Goal: Task Accomplishment & Management: Manage account settings

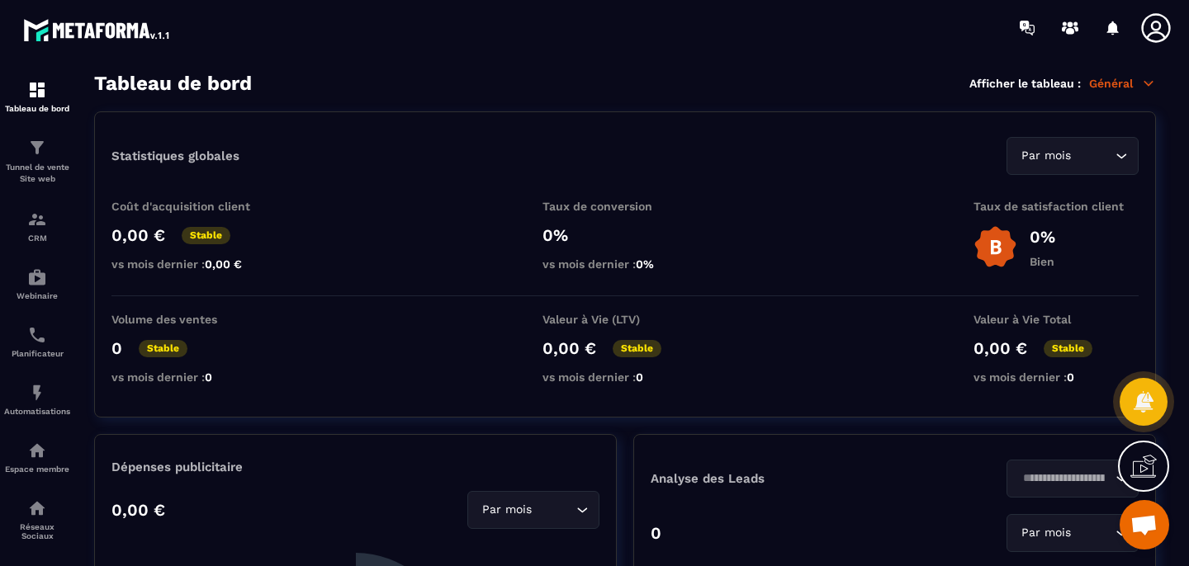
scroll to position [2984, 0]
click at [32, 230] on div "CRM" at bounding box center [37, 226] width 66 height 33
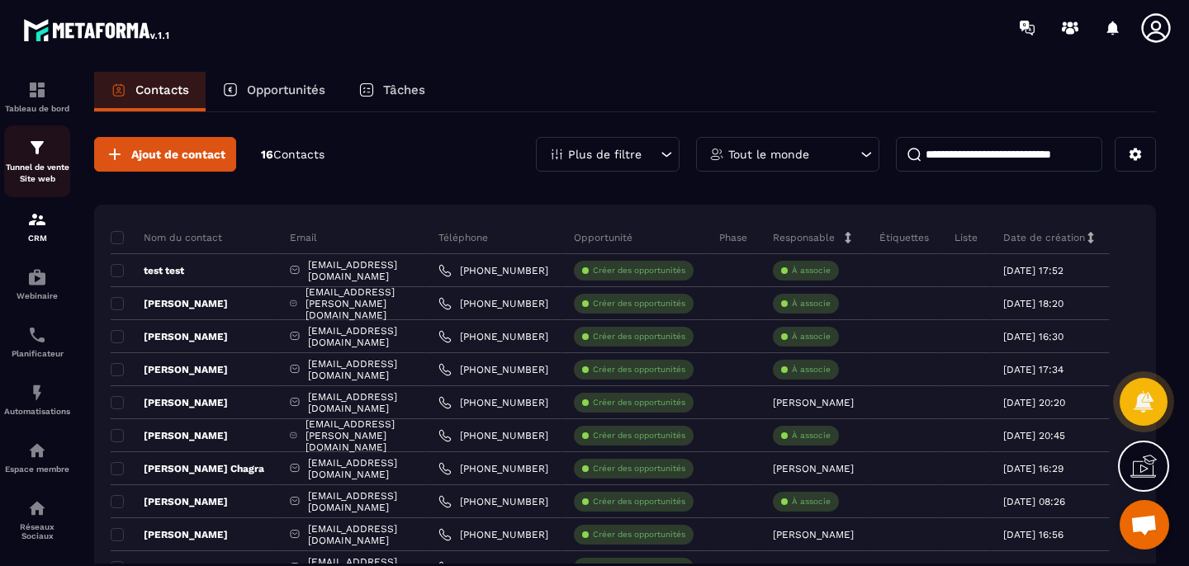
click at [30, 168] on p "Tunnel de vente Site web" at bounding box center [37, 173] width 66 height 23
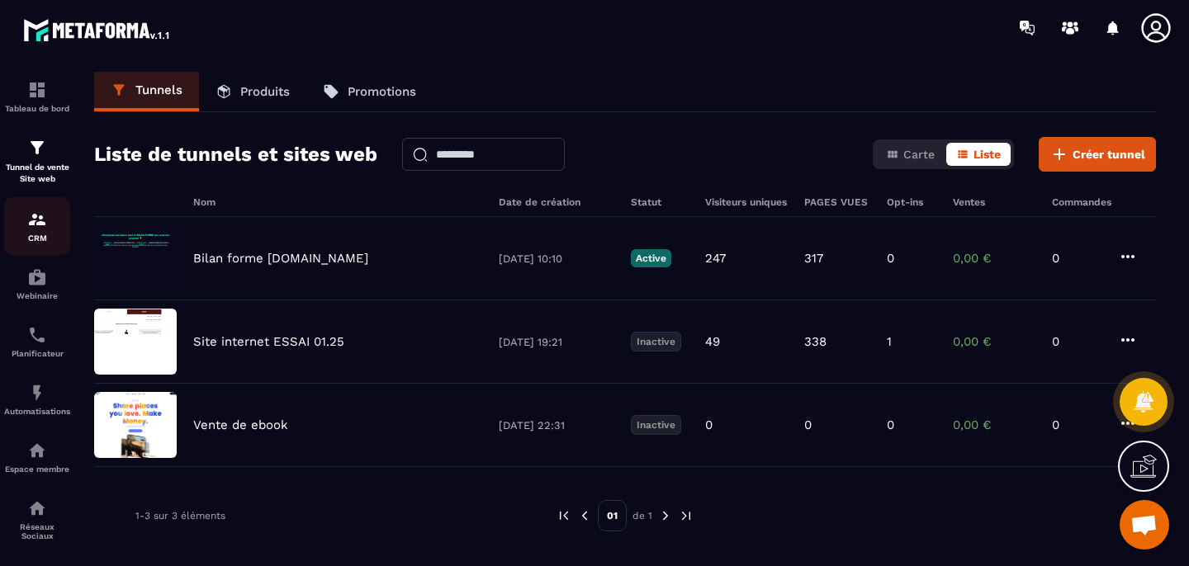
click at [41, 225] on img at bounding box center [37, 220] width 20 height 20
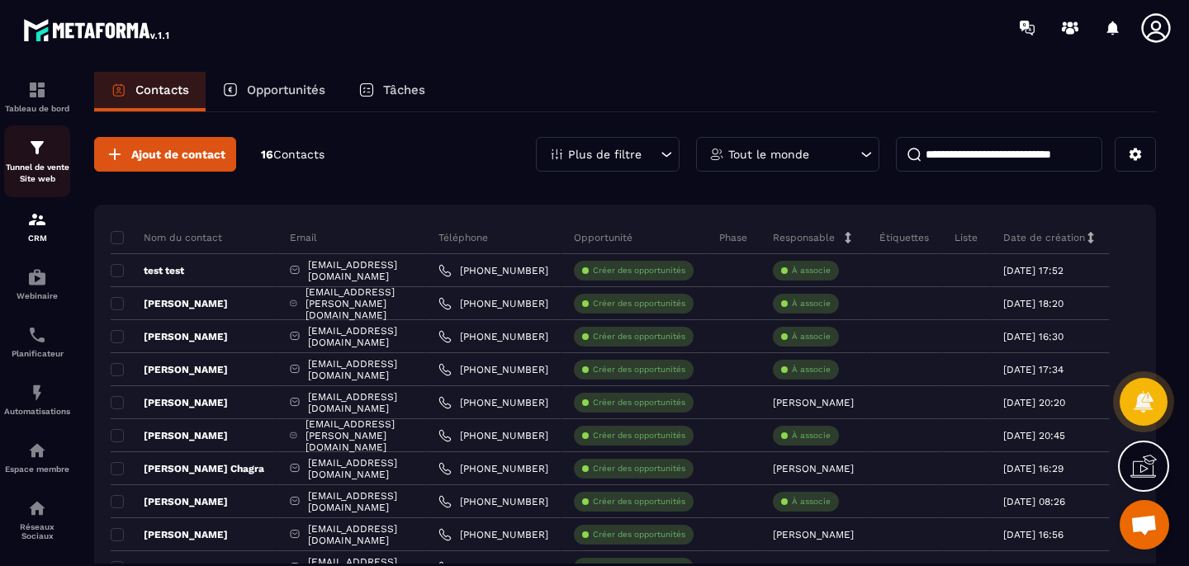
click at [40, 167] on p "Tunnel de vente Site web" at bounding box center [37, 173] width 66 height 23
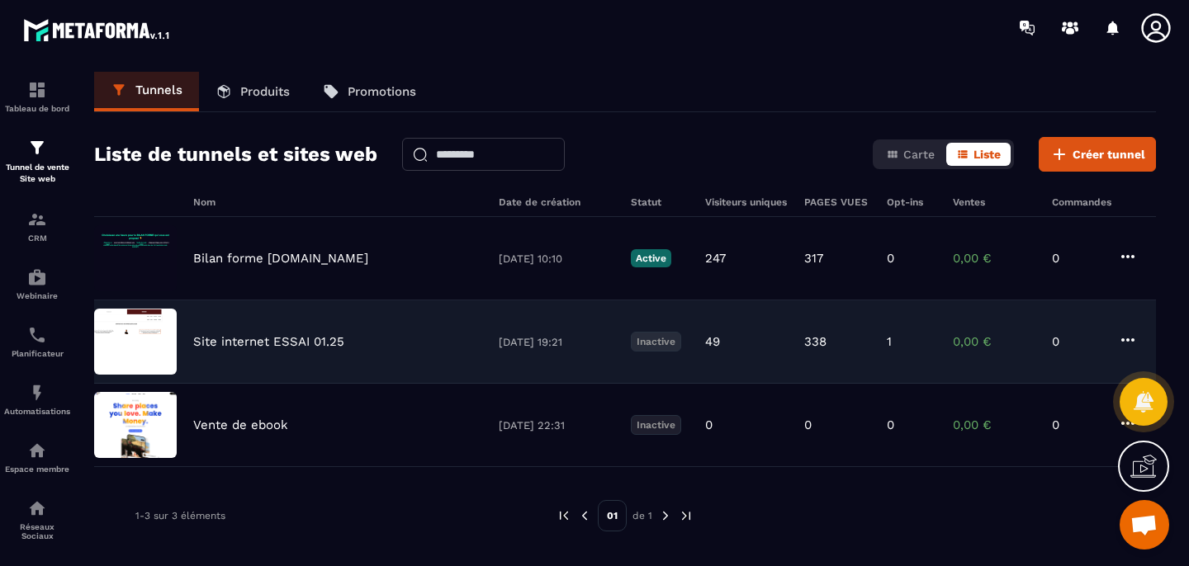
click at [264, 342] on p "Site internet ESSAI 01.25" at bounding box center [268, 341] width 151 height 15
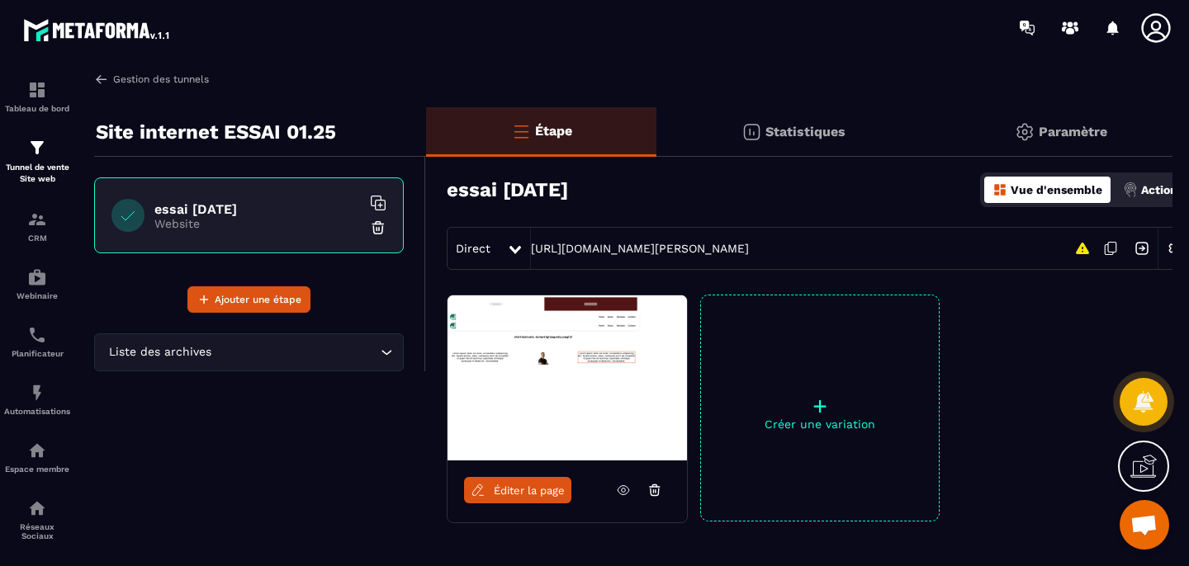
click at [138, 77] on link "Gestion des tunnels" at bounding box center [151, 79] width 115 height 15
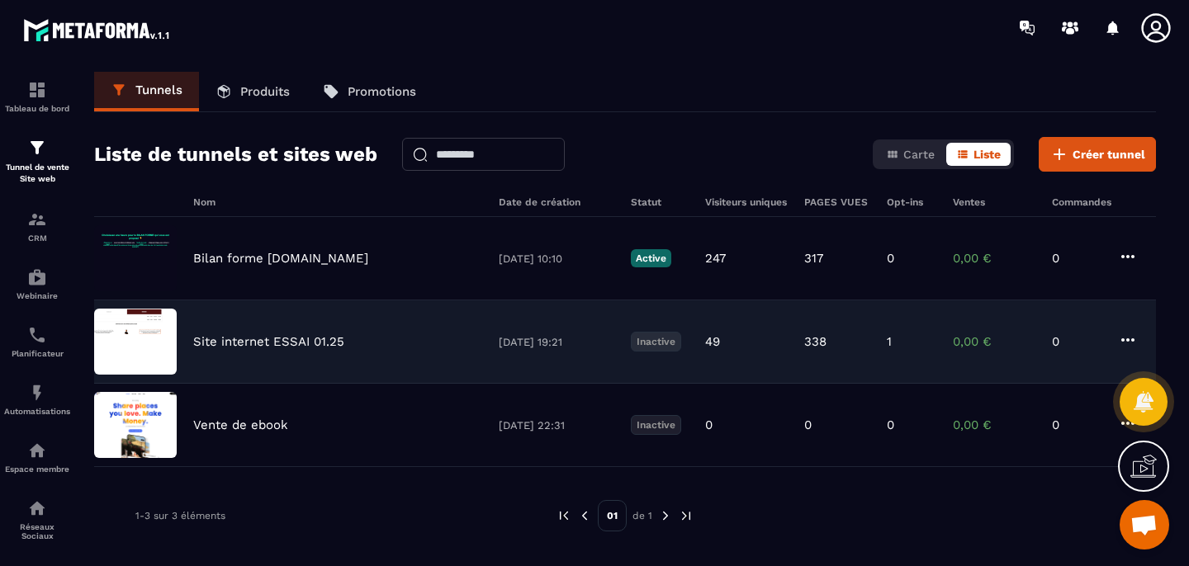
click at [1114, 340] on div "Site internet ESSAI 01.25 [DATE] 19:21 Inactive 49 338 1 0,00 € 0" at bounding box center [624, 341] width 1061 height 83
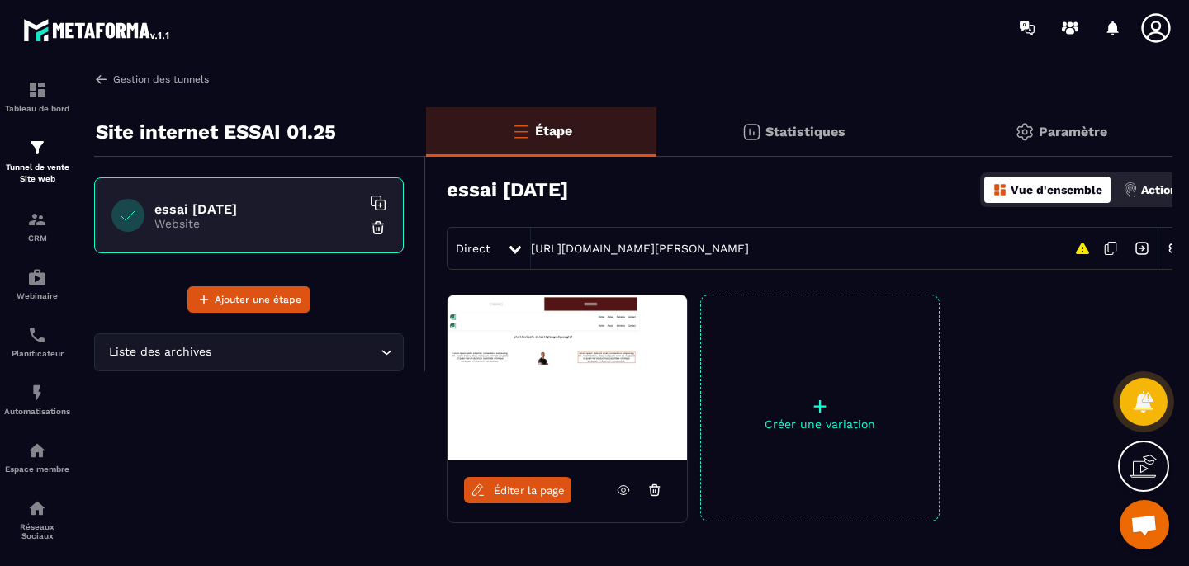
click at [108, 77] on img at bounding box center [101, 79] width 15 height 15
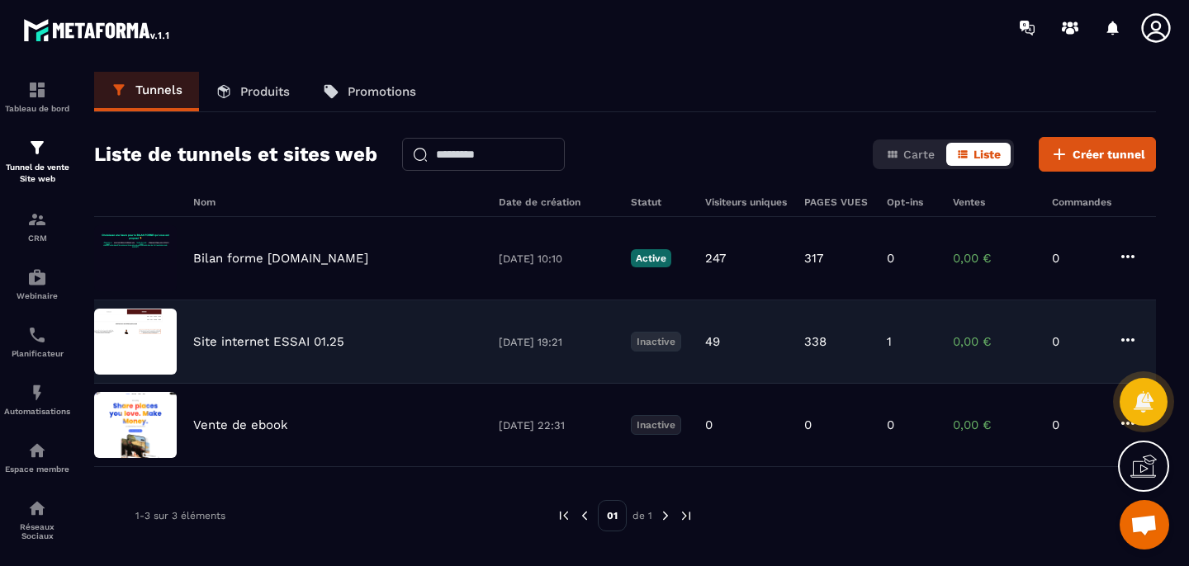
click at [1129, 340] on icon at bounding box center [1128, 340] width 20 height 20
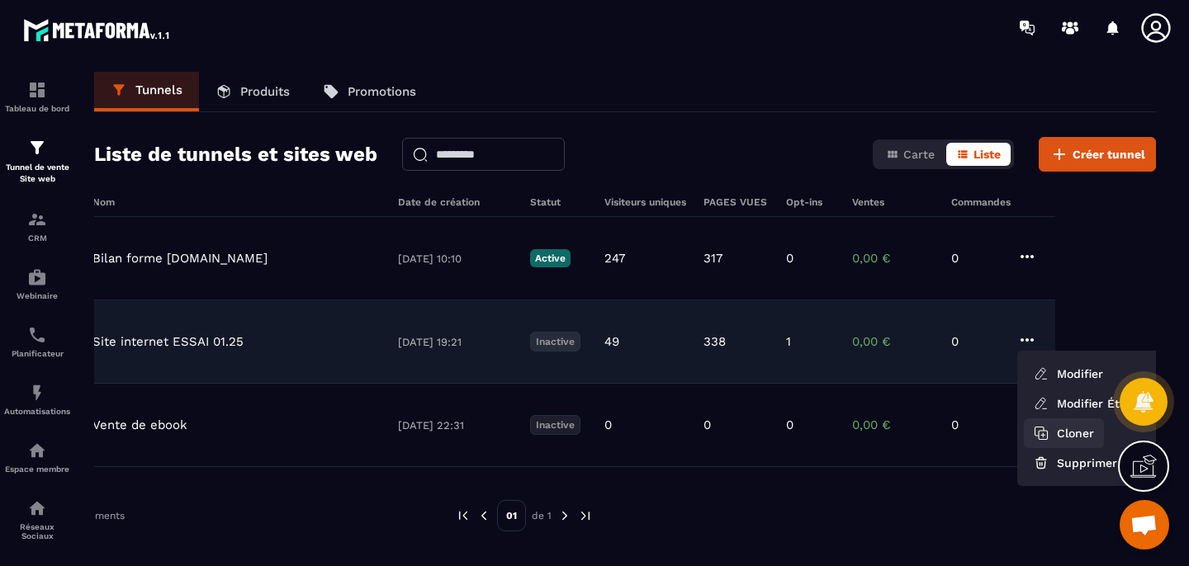
scroll to position [0, 106]
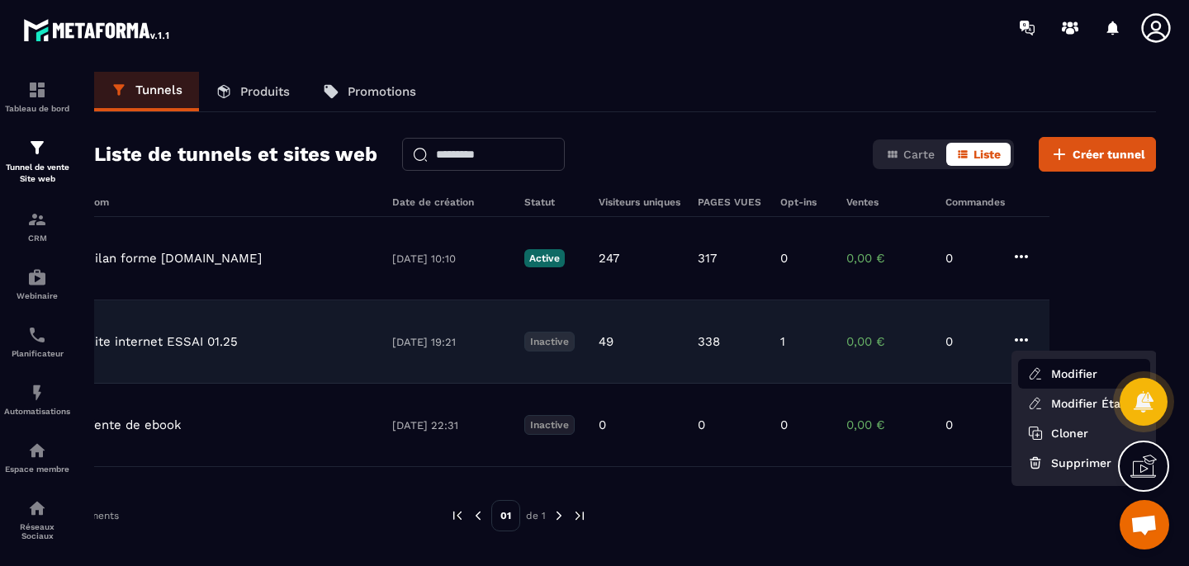
click at [1060, 374] on button "Modifier" at bounding box center [1084, 374] width 132 height 30
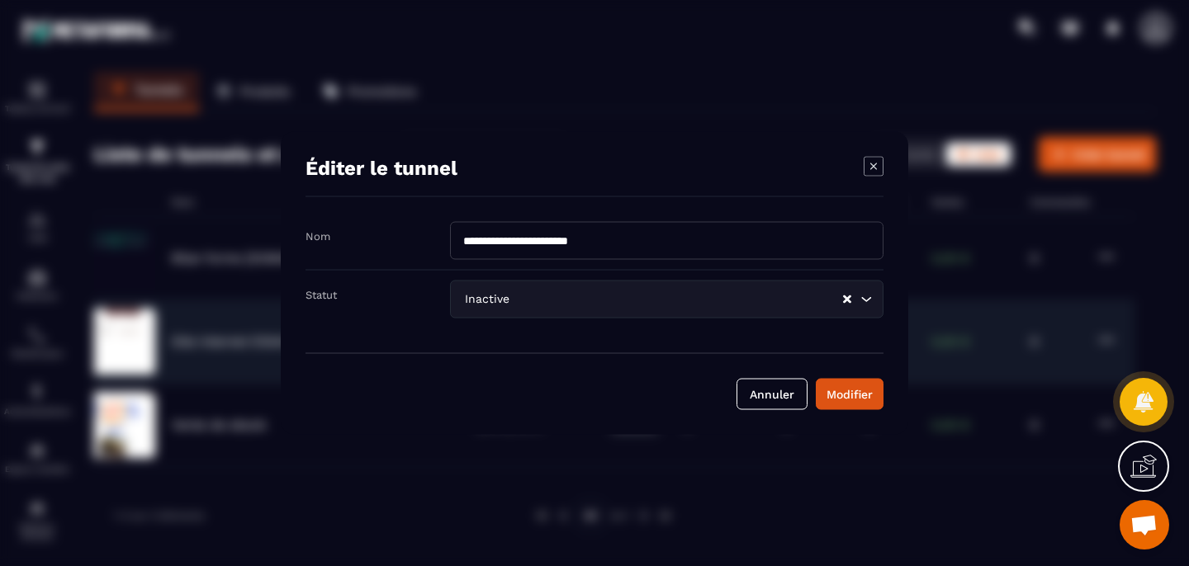
click at [533, 296] on input "Search for option" at bounding box center [677, 300] width 329 height 18
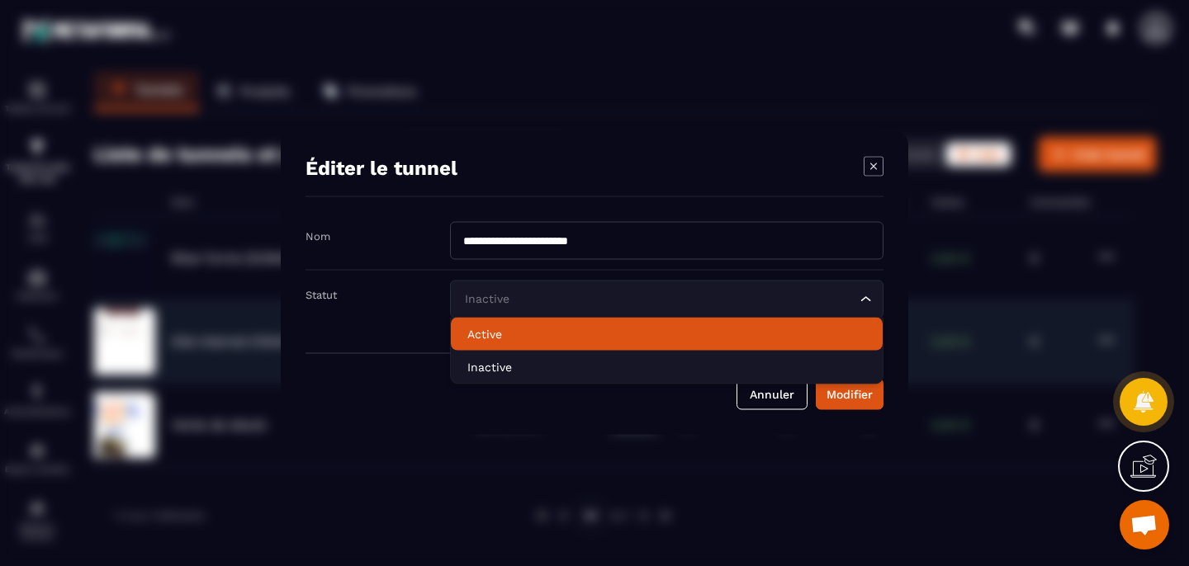
click at [518, 333] on p "Active" at bounding box center [666, 334] width 399 height 17
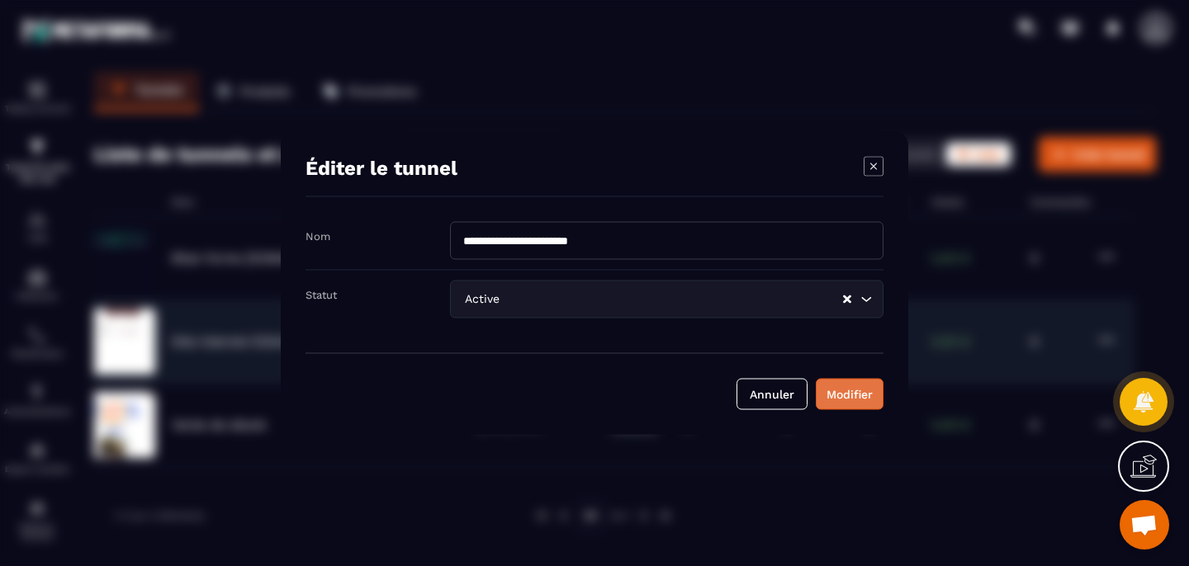
click at [845, 399] on div "Modifier" at bounding box center [849, 394] width 46 height 17
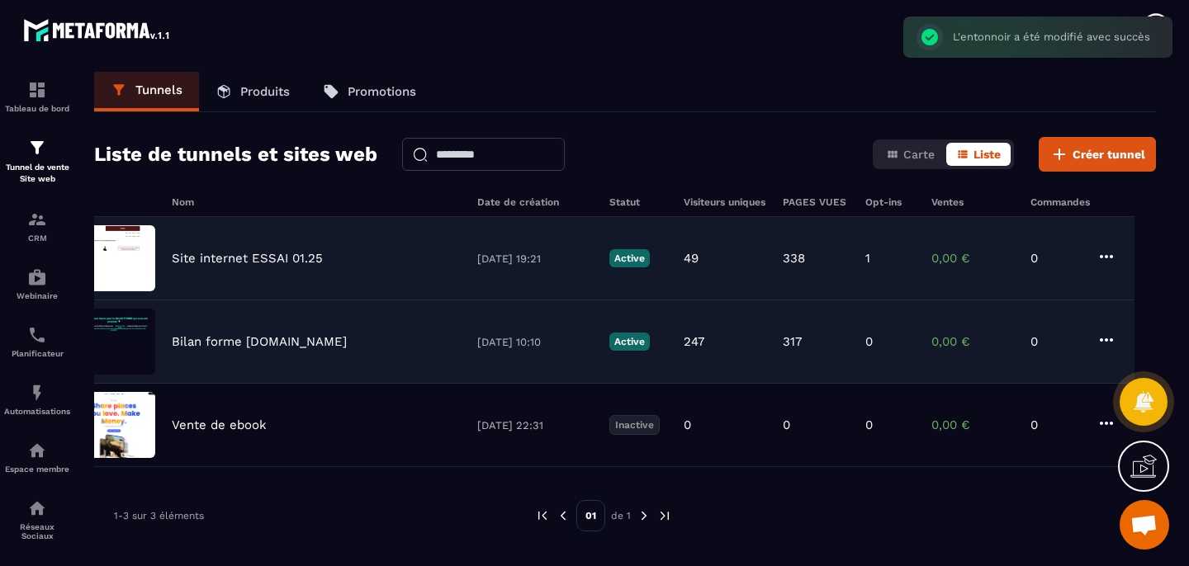
click at [225, 253] on p "Site internet ESSAI 01.25" at bounding box center [247, 258] width 151 height 15
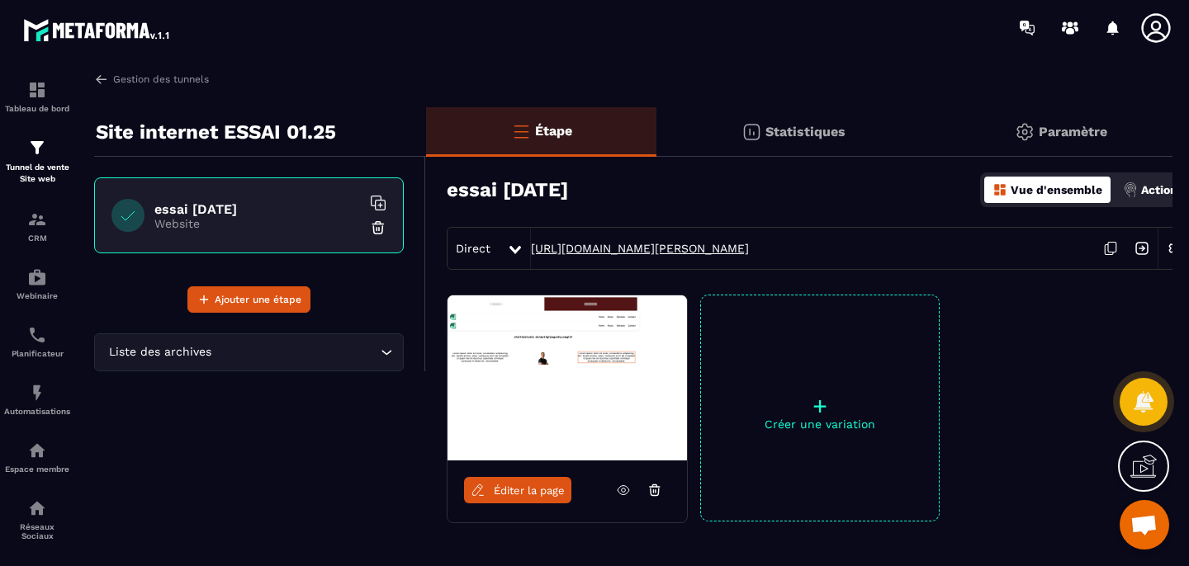
click at [749, 253] on link "[URL][DOMAIN_NAME][PERSON_NAME]" at bounding box center [640, 248] width 218 height 13
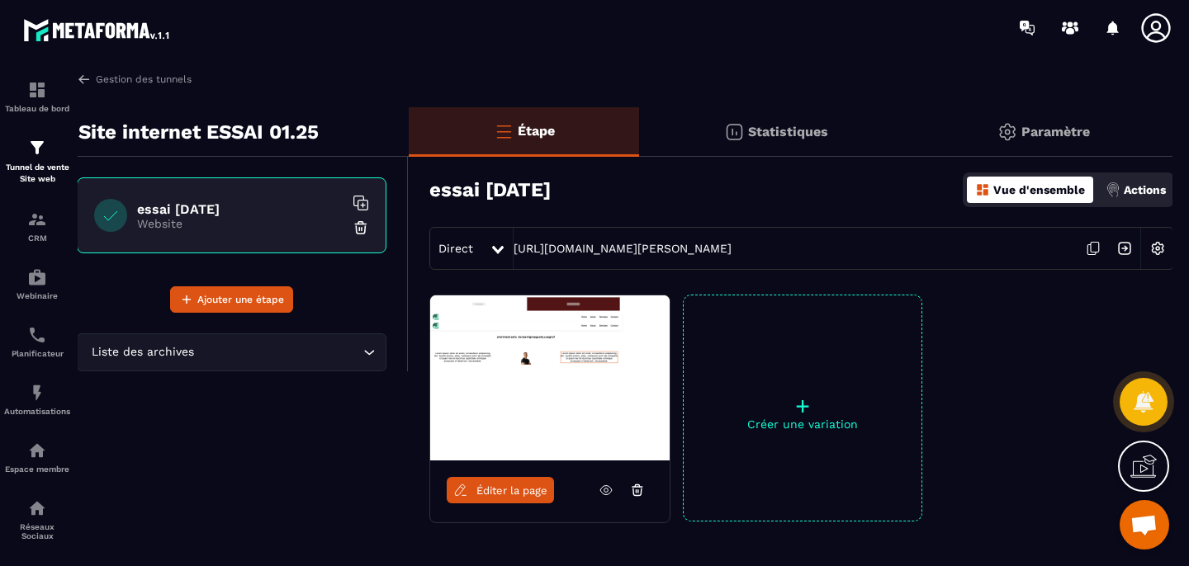
scroll to position [0, 19]
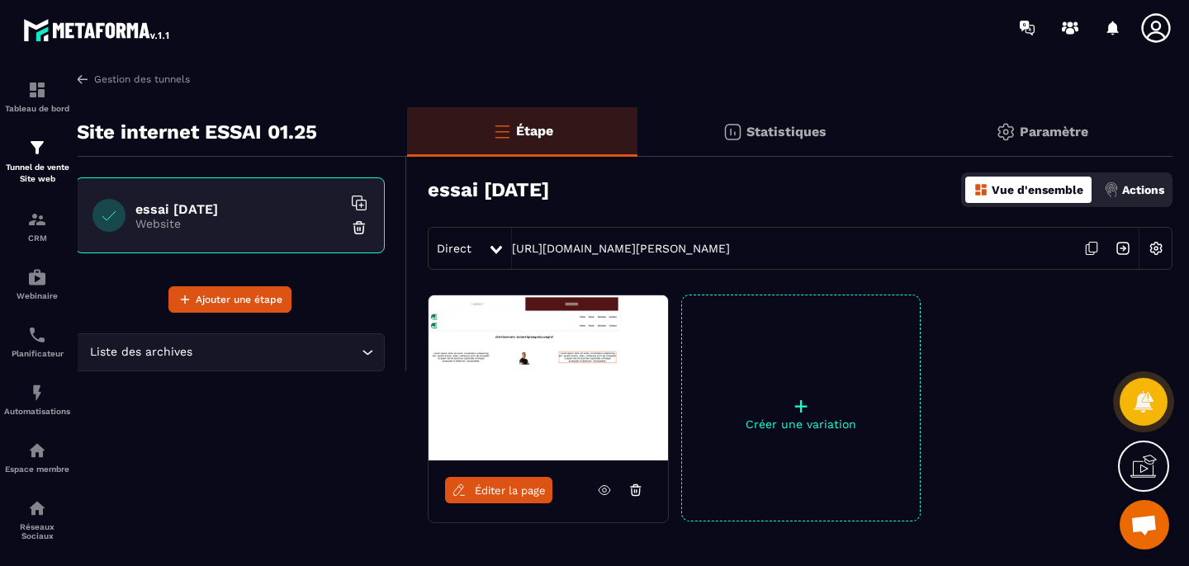
click at [1162, 248] on img at bounding box center [1155, 248] width 31 height 31
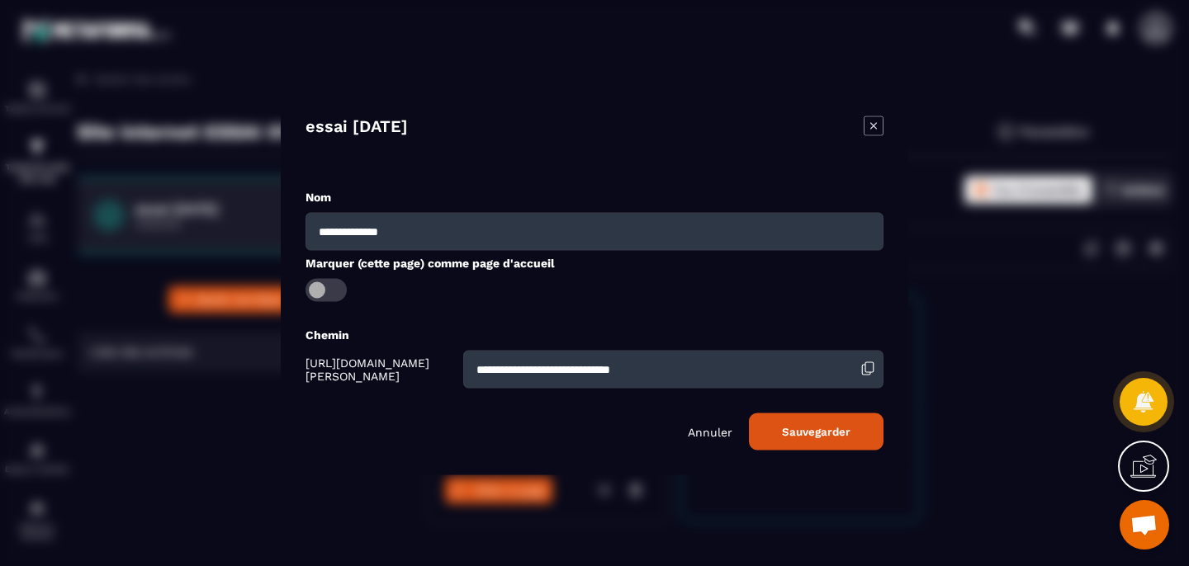
drag, startPoint x: 721, startPoint y: 372, endPoint x: 522, endPoint y: 357, distance: 199.5
click at [522, 357] on input "**********" at bounding box center [673, 370] width 420 height 38
type input "*****"
click at [793, 441] on button "Sauvegarder" at bounding box center [816, 432] width 135 height 37
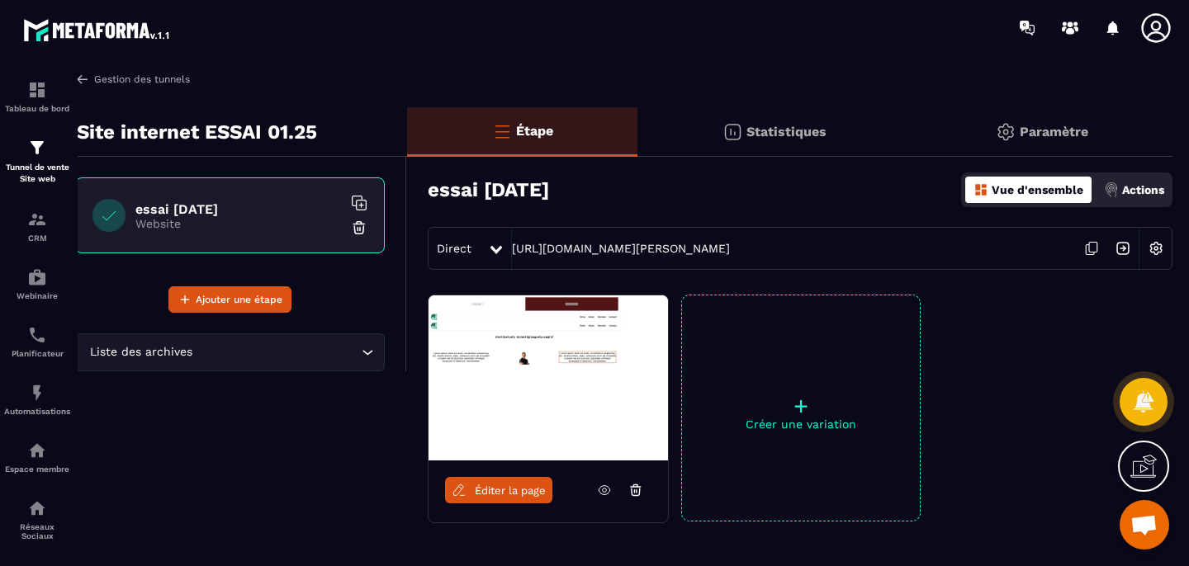
click at [84, 80] on img at bounding box center [82, 79] width 15 height 15
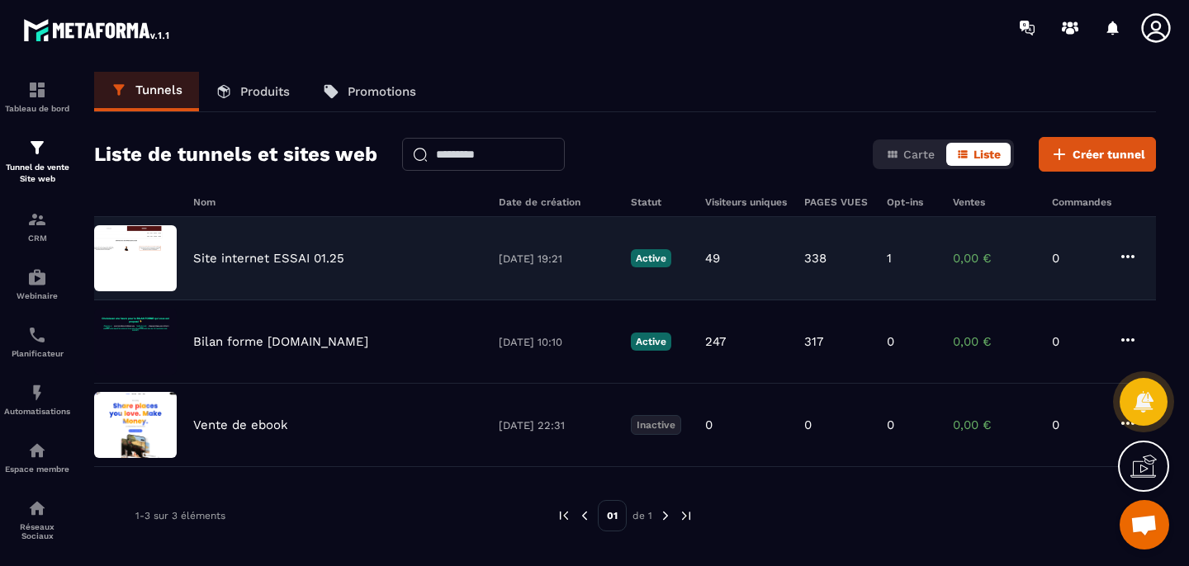
click at [319, 252] on p "Site internet ESSAI 01.25" at bounding box center [268, 258] width 151 height 15
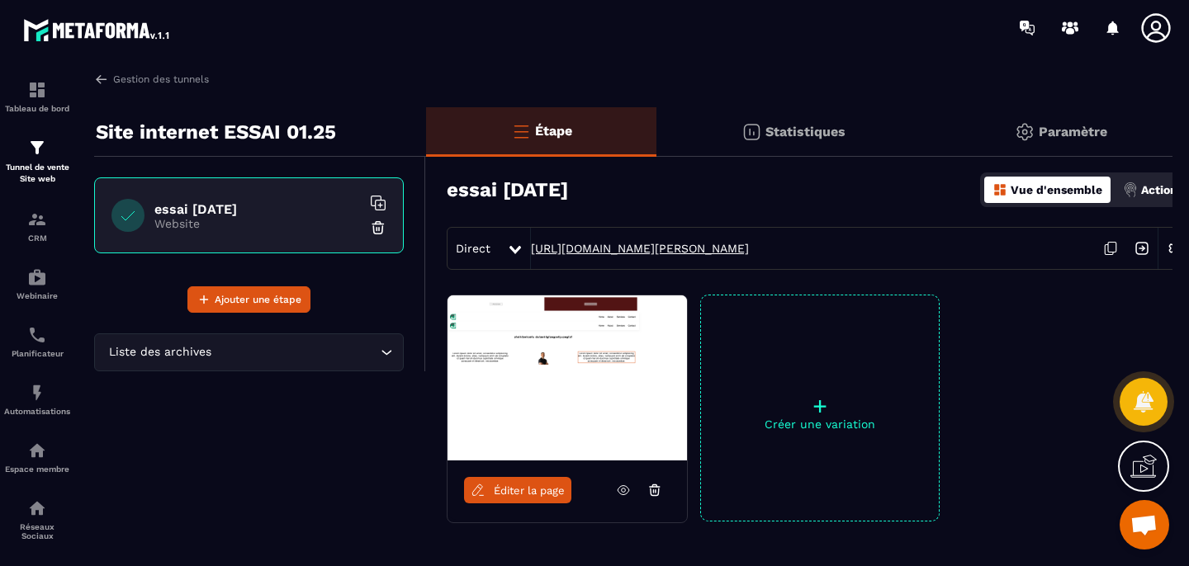
click at [749, 251] on link "[URL][DOMAIN_NAME][PERSON_NAME]" at bounding box center [640, 248] width 218 height 13
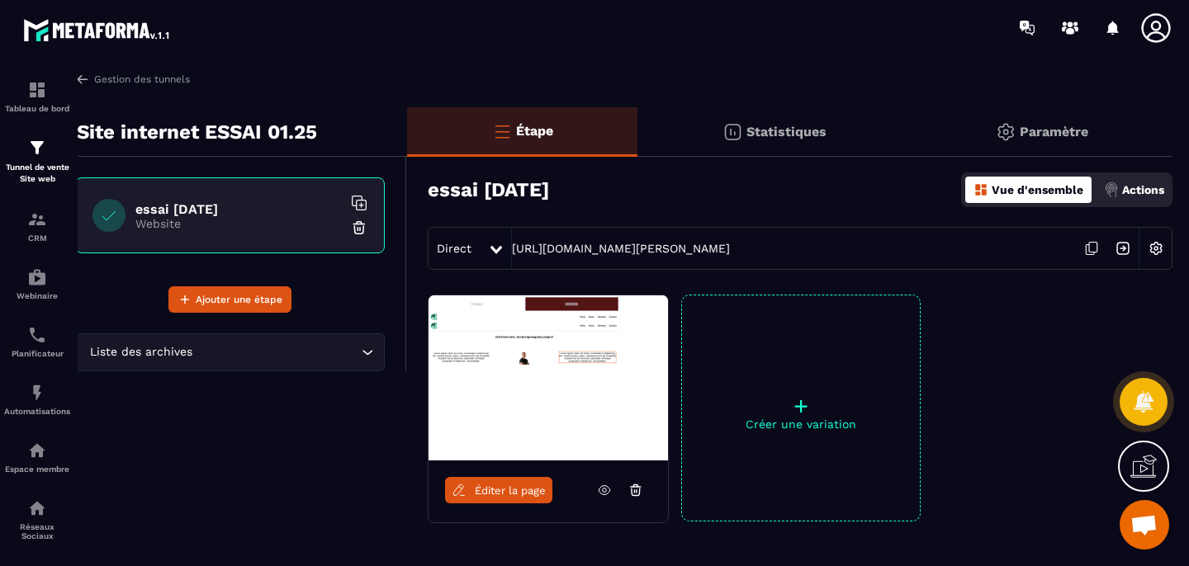
click at [1162, 249] on img at bounding box center [1155, 248] width 31 height 31
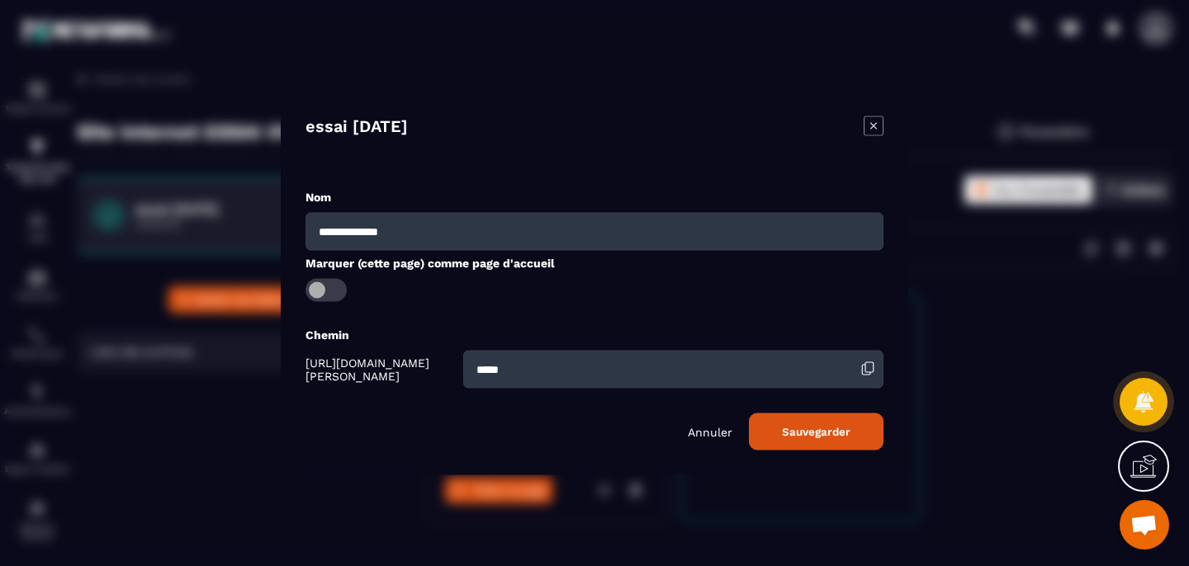
click at [813, 426] on button "Sauvegarder" at bounding box center [816, 432] width 135 height 37
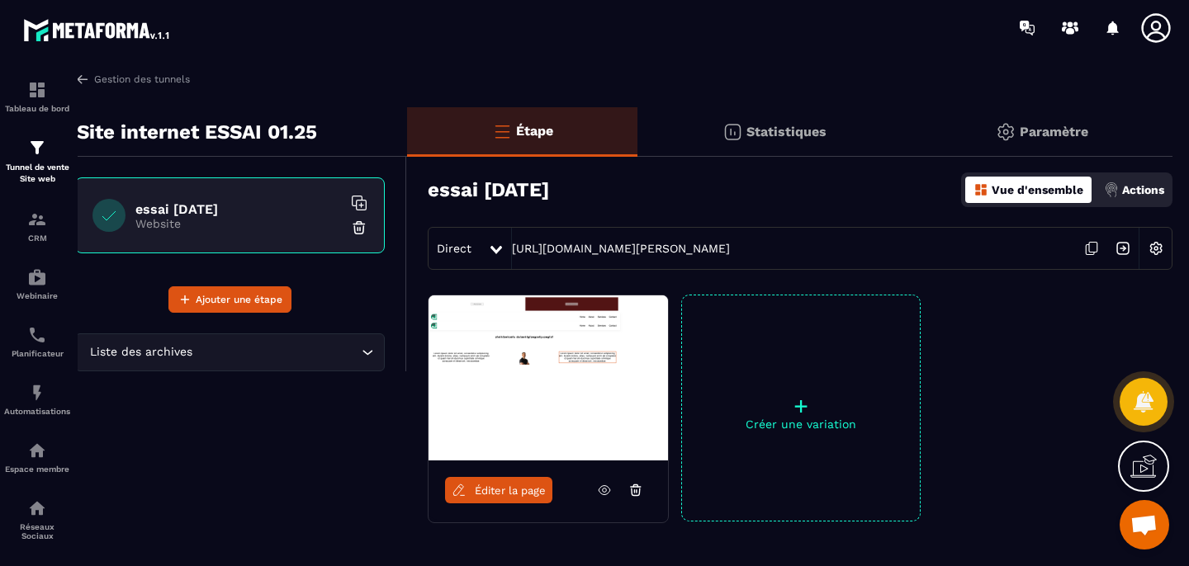
click at [1158, 251] on img at bounding box center [1155, 248] width 31 height 31
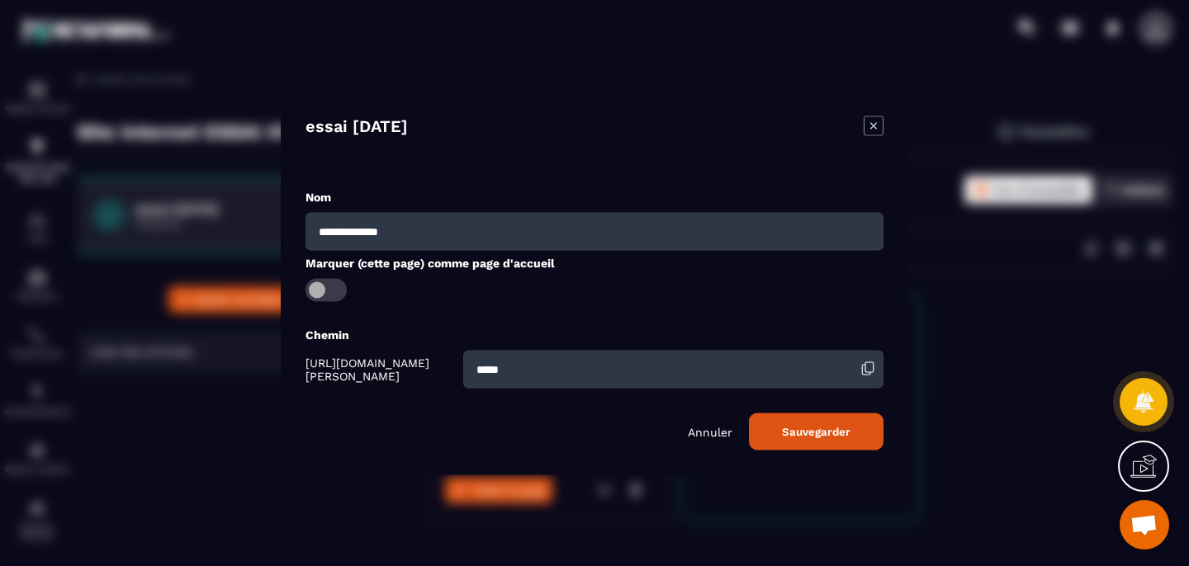
drag, startPoint x: 575, startPoint y: 362, endPoint x: 474, endPoint y: 363, distance: 101.5
click at [474, 363] on div "[URL][DOMAIN_NAME][PERSON_NAME] *****" at bounding box center [594, 370] width 578 height 38
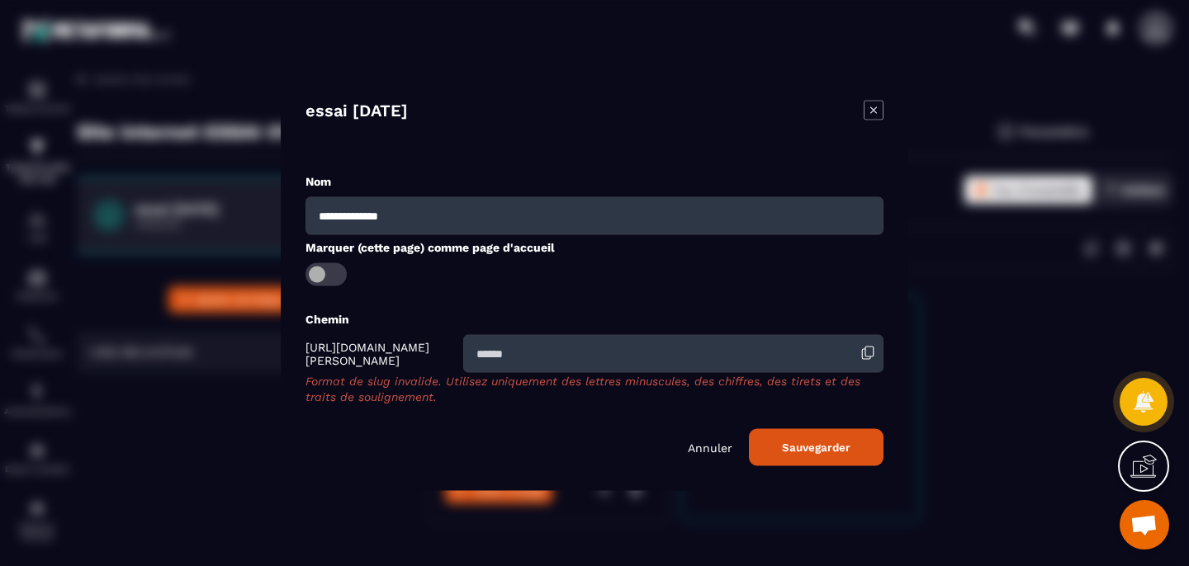
click at [834, 437] on button "Sauvegarder" at bounding box center [816, 447] width 135 height 37
click at [562, 352] on input "Modal window" at bounding box center [673, 354] width 420 height 38
type input "*********"
click at [816, 466] on div "**********" at bounding box center [594, 283] width 627 height 415
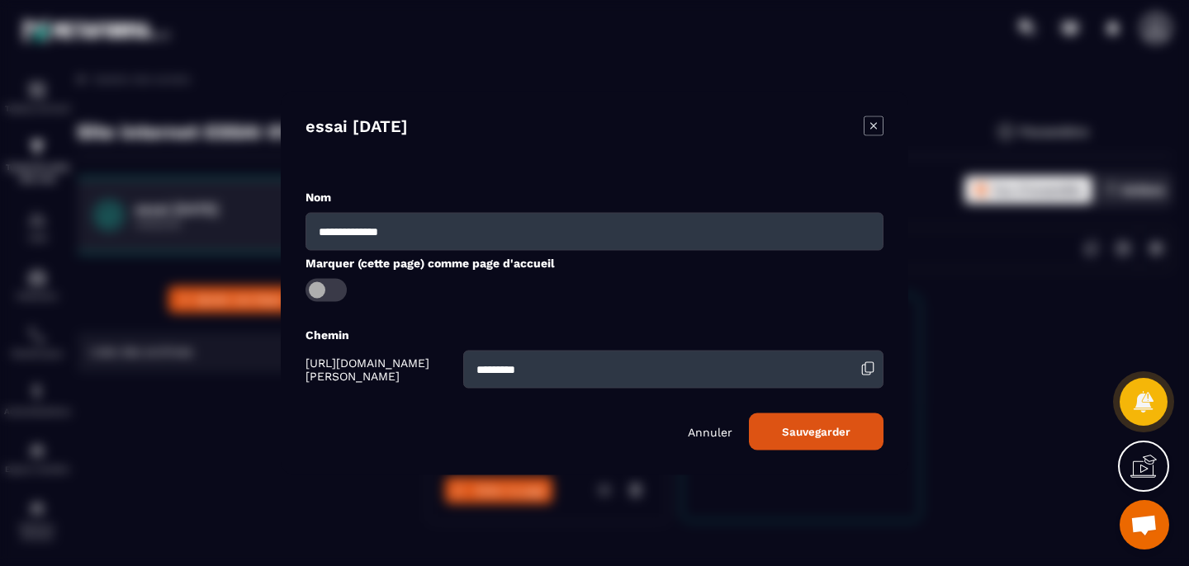
click at [816, 445] on button "Sauvegarder" at bounding box center [816, 432] width 135 height 37
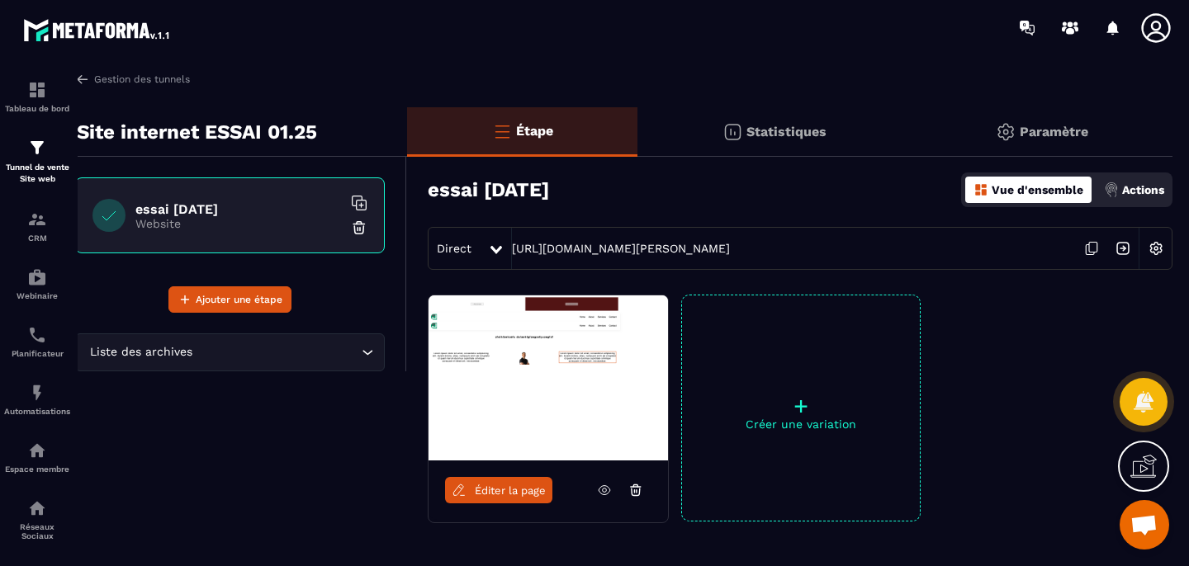
click at [1161, 28] on icon at bounding box center [1155, 28] width 33 height 33
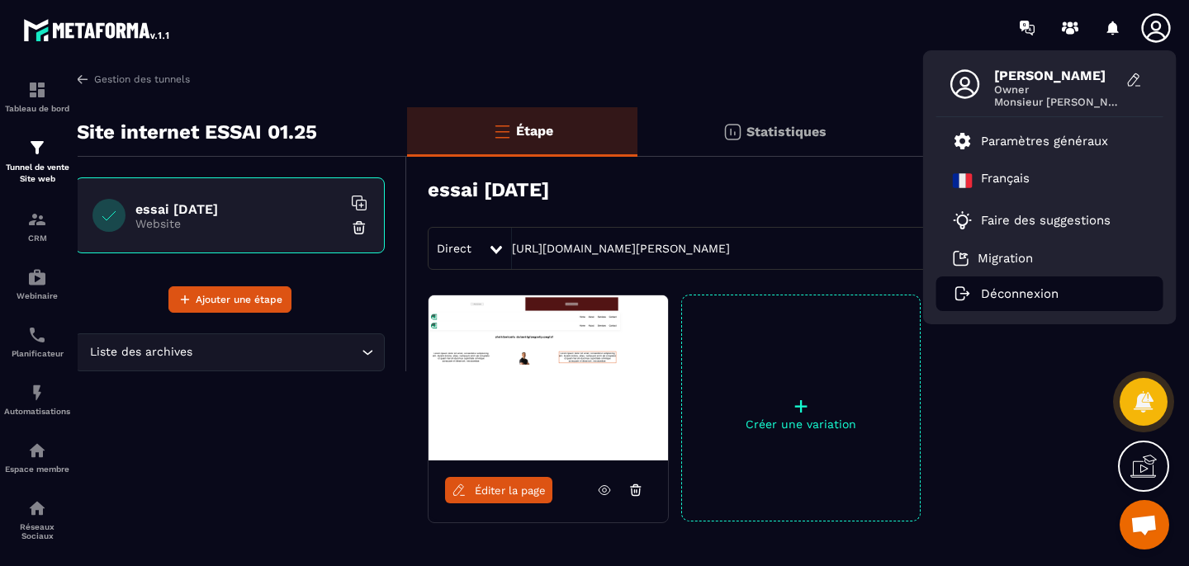
click at [1023, 291] on p "Déconnexion" at bounding box center [1020, 293] width 78 height 15
